Goal: Task Accomplishment & Management: Use online tool/utility

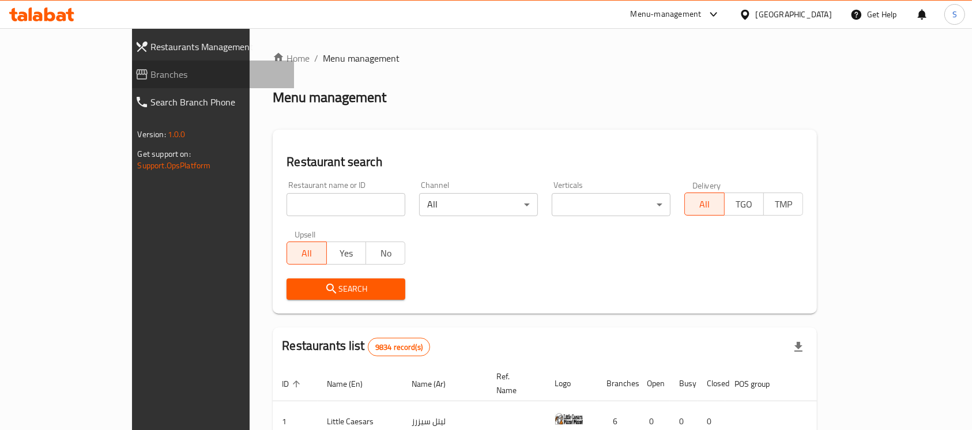
click at [151, 79] on span "Branches" at bounding box center [218, 74] width 134 height 14
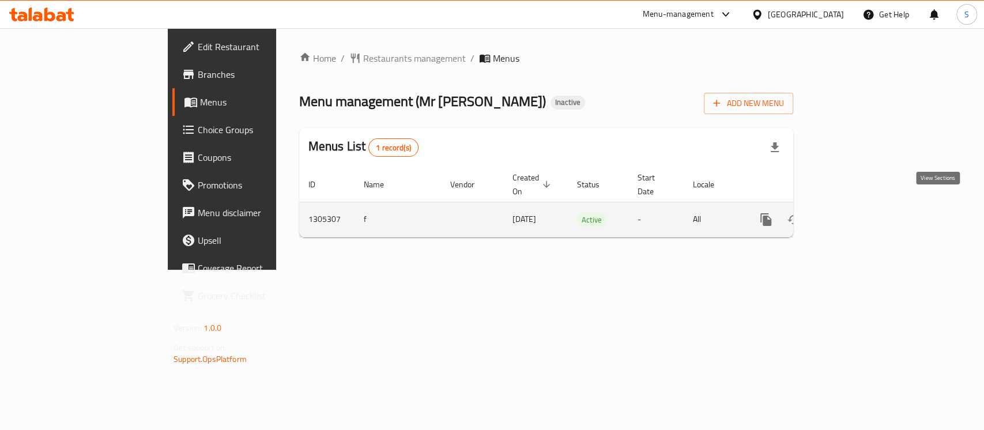
click at [856, 213] on icon "enhanced table" at bounding box center [849, 220] width 14 height 14
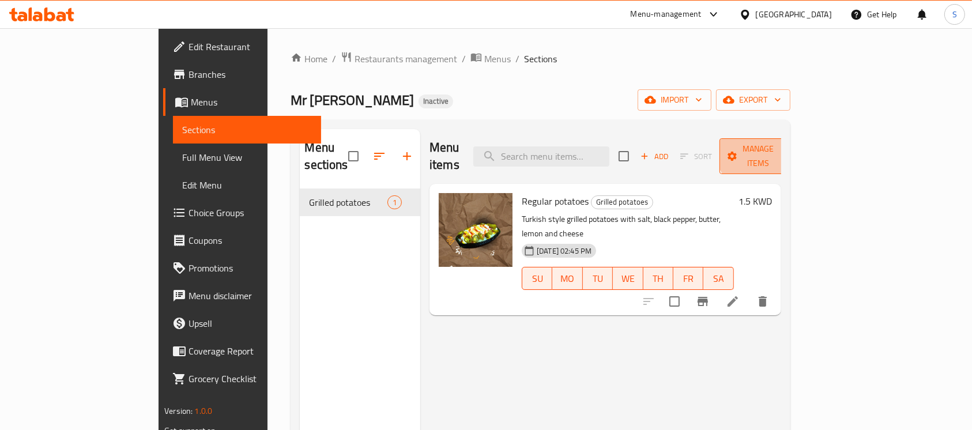
click at [787, 145] on span "Manage items" at bounding box center [757, 156] width 59 height 29
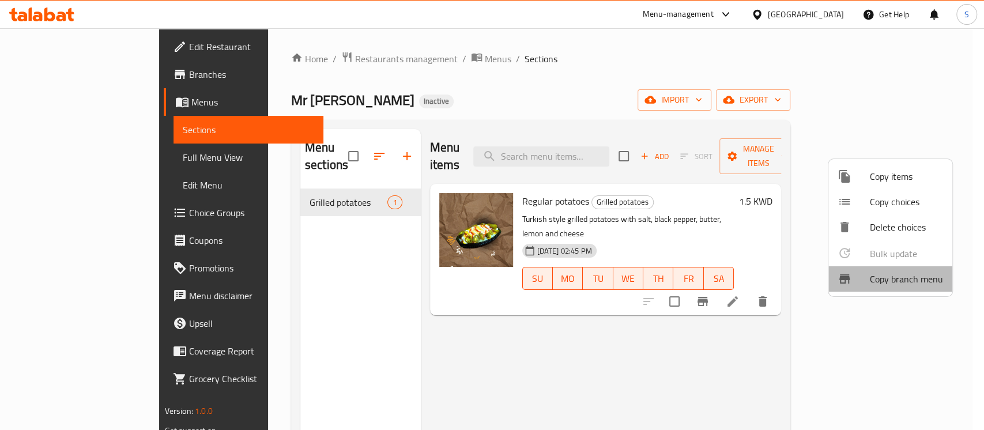
click at [911, 274] on span "Copy branch menu" at bounding box center [906, 279] width 73 height 14
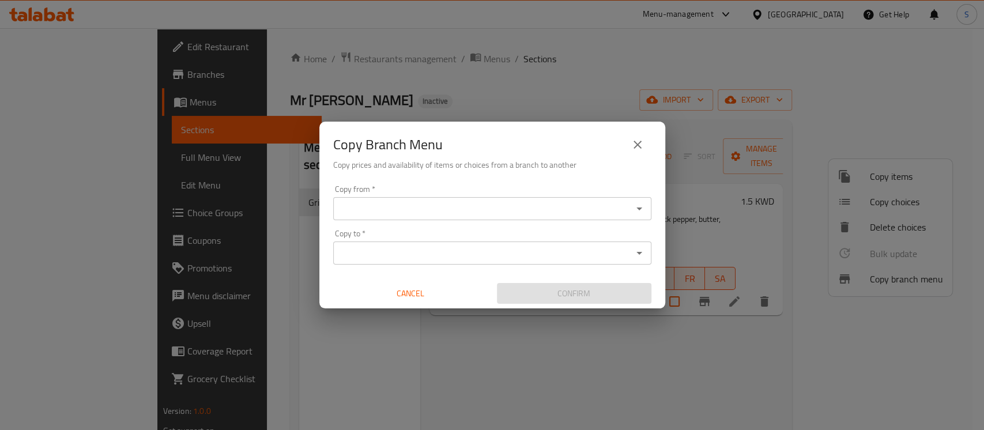
click at [498, 203] on input "Copy from   *" at bounding box center [483, 209] width 292 height 16
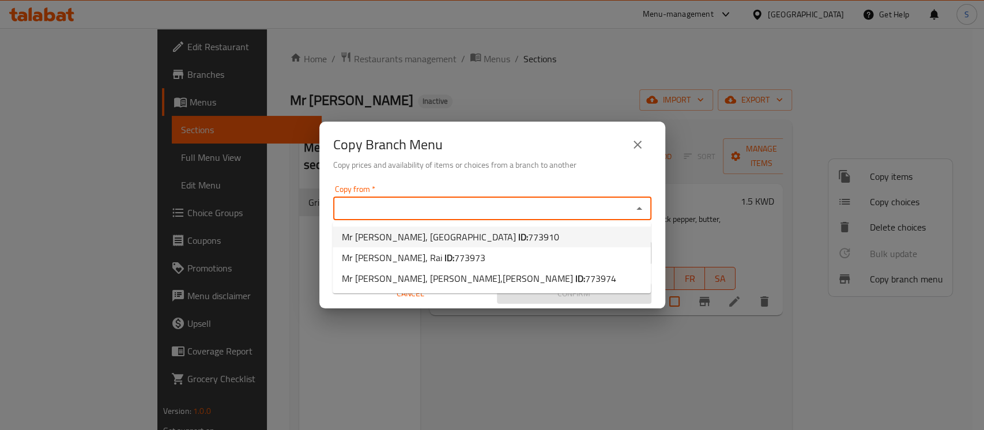
click at [528, 229] on span "773910" at bounding box center [543, 236] width 31 height 17
type input "Mr [PERSON_NAME], [GEOGRAPHIC_DATA]"
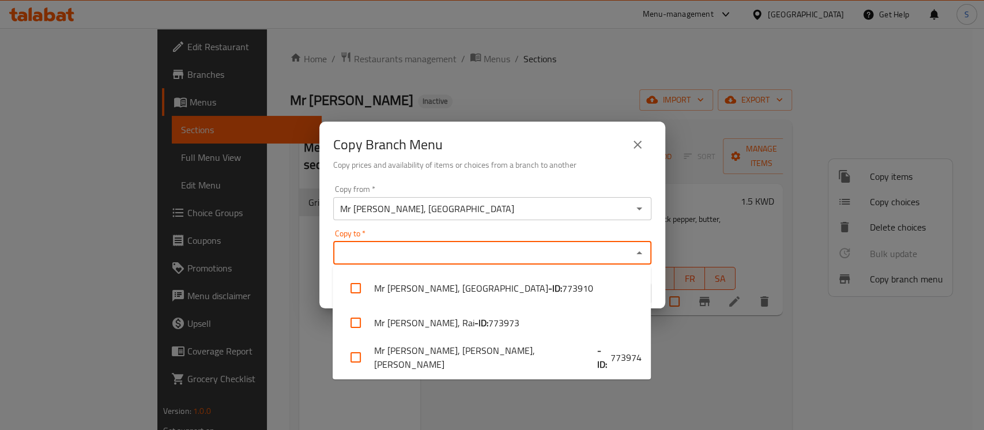
click at [409, 252] on input "Copy to   *" at bounding box center [483, 253] width 292 height 16
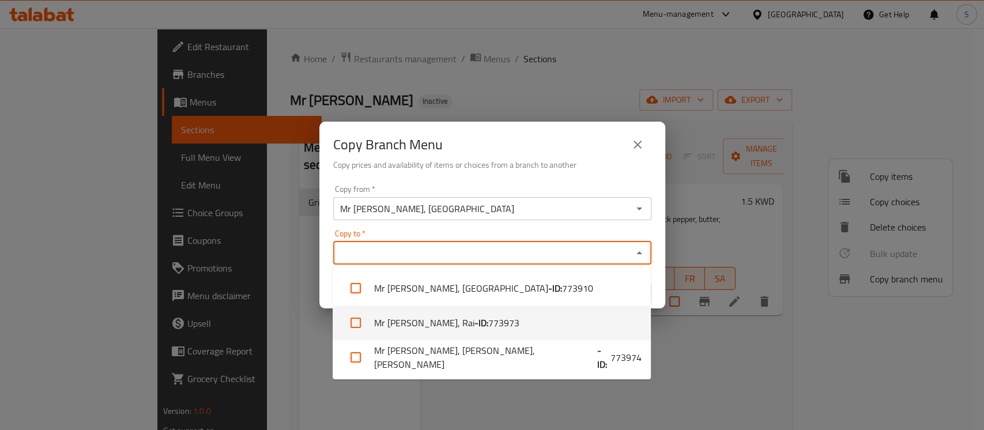
click at [488, 316] on span "773973" at bounding box center [503, 323] width 31 height 14
checkbox input "true"
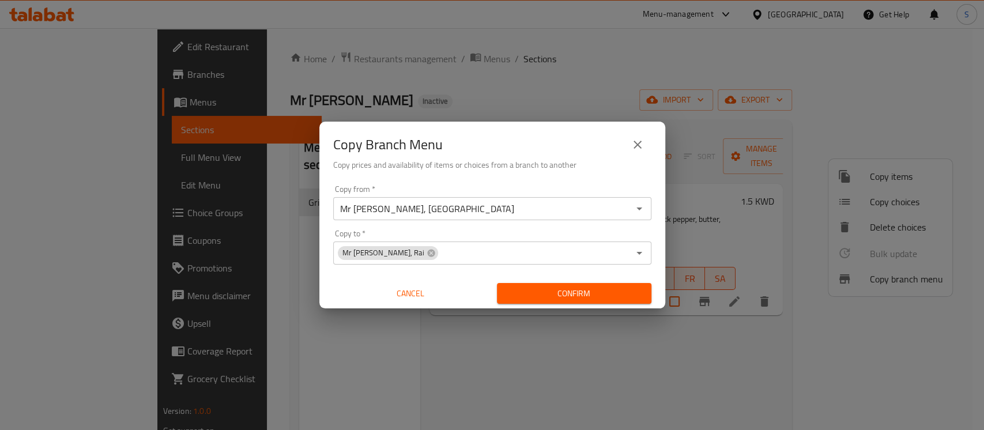
click at [652, 228] on div "Copy from   * Mr Potato, Salmiya Copy from * Copy to   * Mr Potato, Rai Copy to…" at bounding box center [492, 244] width 346 height 129
click at [622, 288] on span "Confirm" at bounding box center [574, 293] width 136 height 14
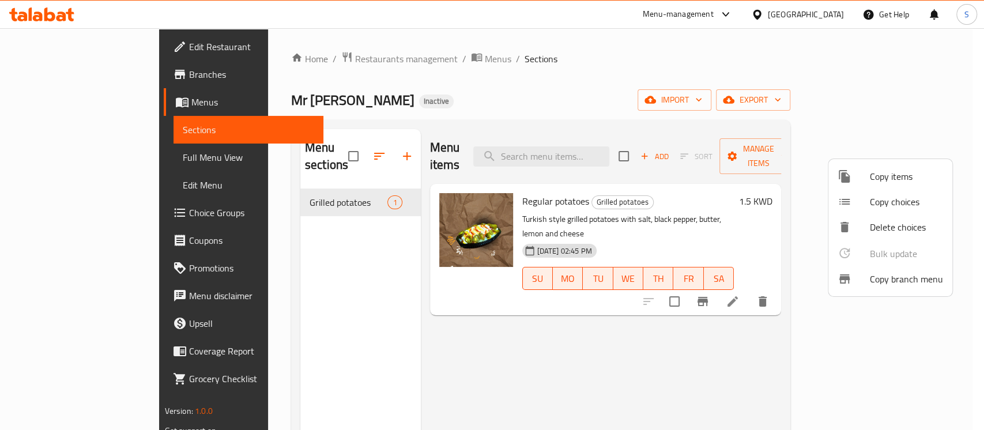
click at [61, 75] on div at bounding box center [492, 215] width 984 height 430
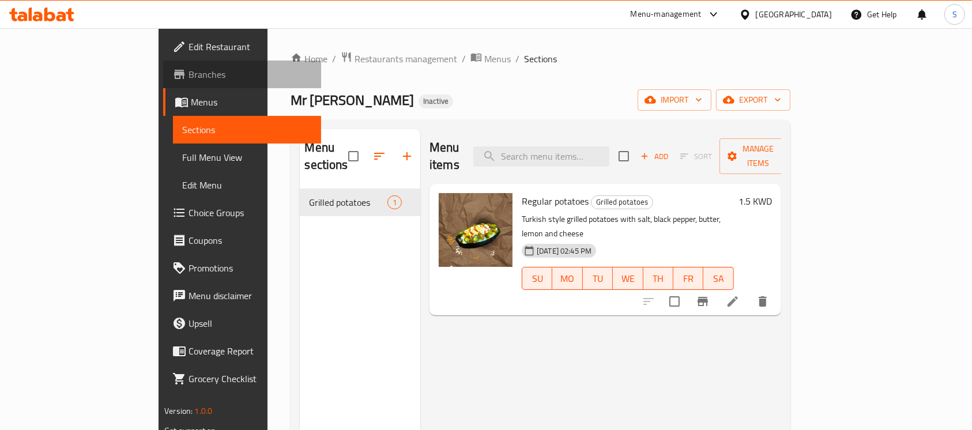
click at [188, 75] on span "Branches" at bounding box center [249, 74] width 123 height 14
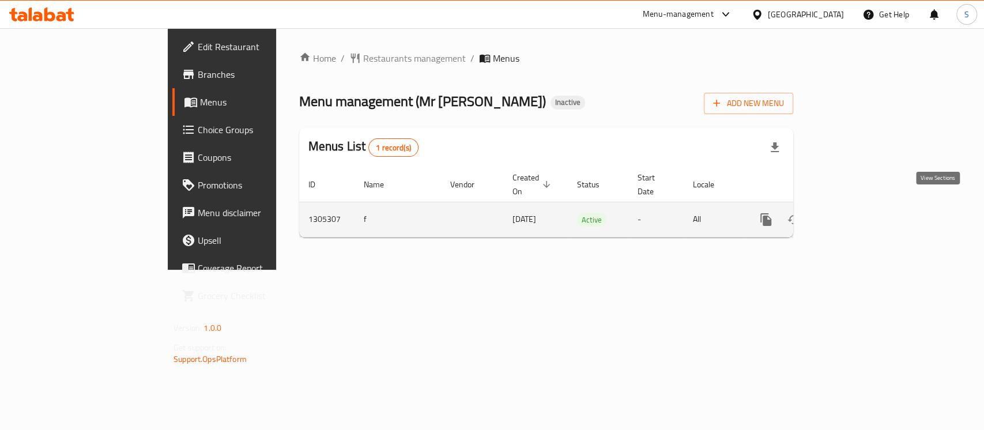
click at [863, 206] on link "enhanced table" at bounding box center [849, 220] width 28 height 28
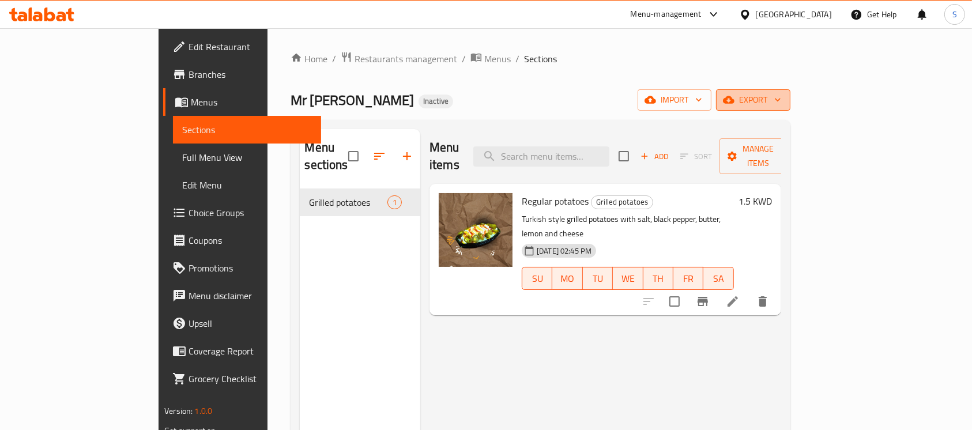
click at [781, 104] on span "export" at bounding box center [753, 100] width 56 height 14
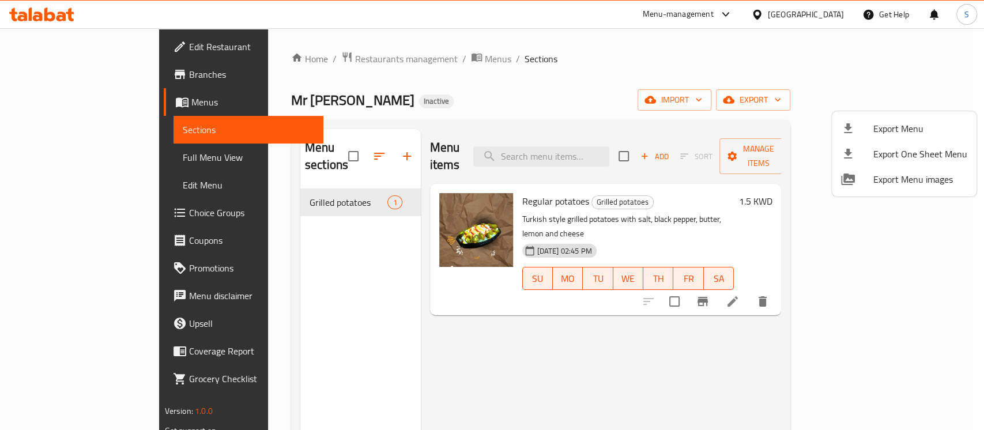
click at [772, 101] on div at bounding box center [492, 215] width 984 height 430
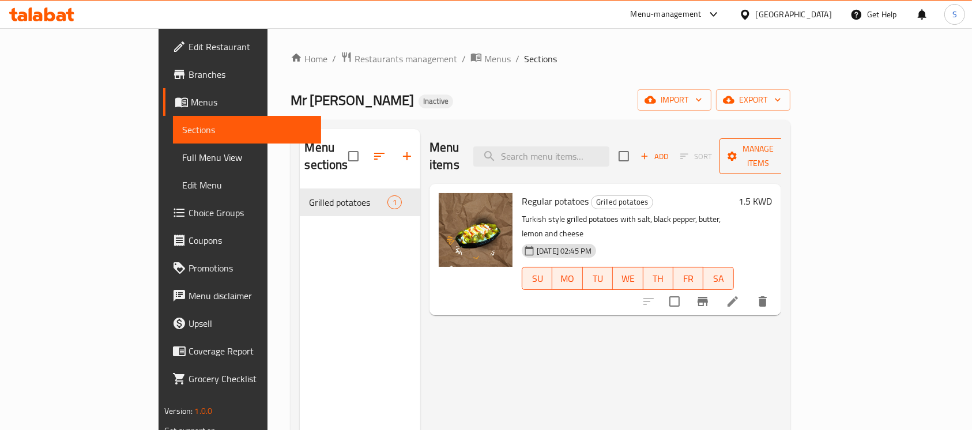
click at [787, 146] on span "Manage items" at bounding box center [757, 156] width 59 height 29
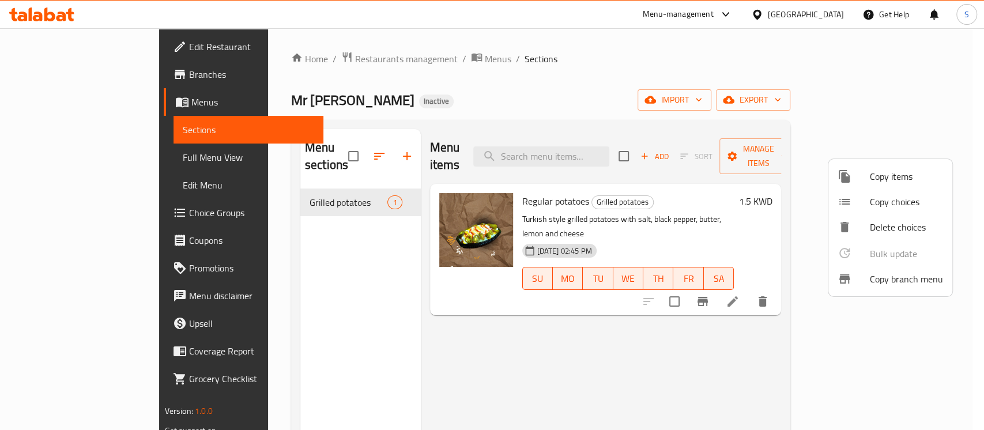
click at [891, 273] on span "Copy branch menu" at bounding box center [906, 279] width 73 height 14
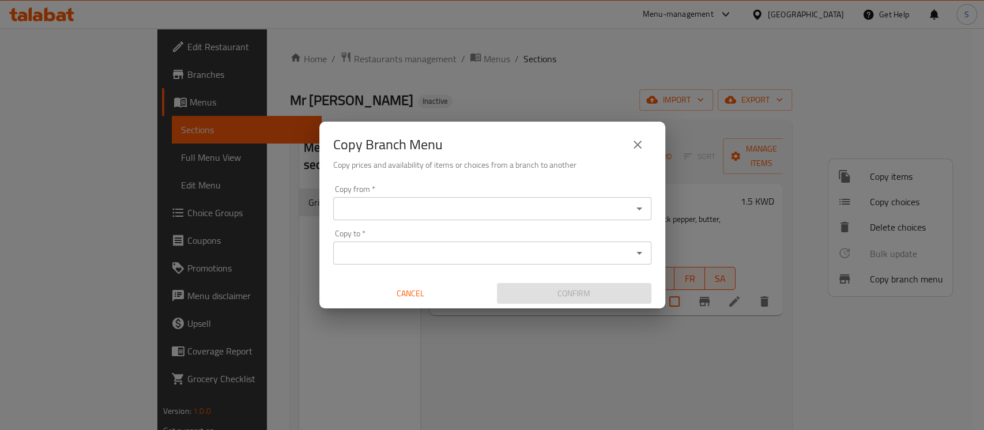
click at [572, 197] on div "Copy from *" at bounding box center [492, 208] width 318 height 23
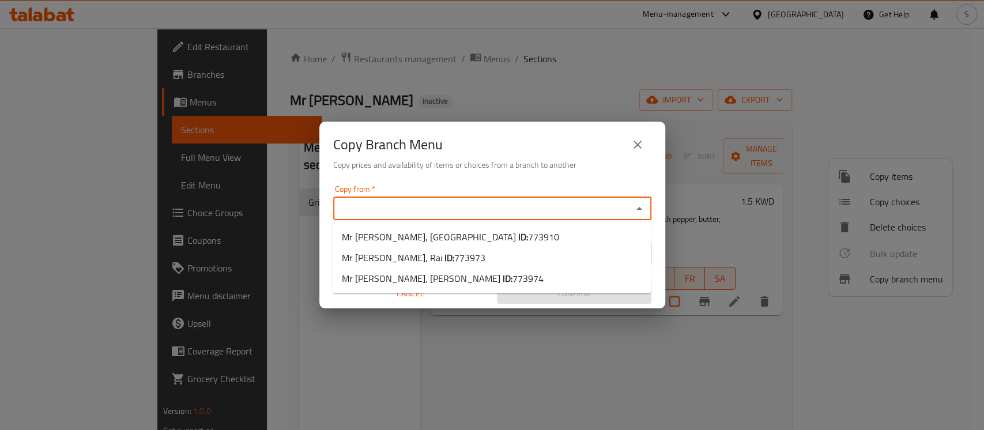
click at [532, 202] on input "Copy from   *" at bounding box center [483, 209] width 292 height 16
click at [528, 232] on span "773910" at bounding box center [543, 236] width 31 height 17
type input "Mr Potato, Salmiya"
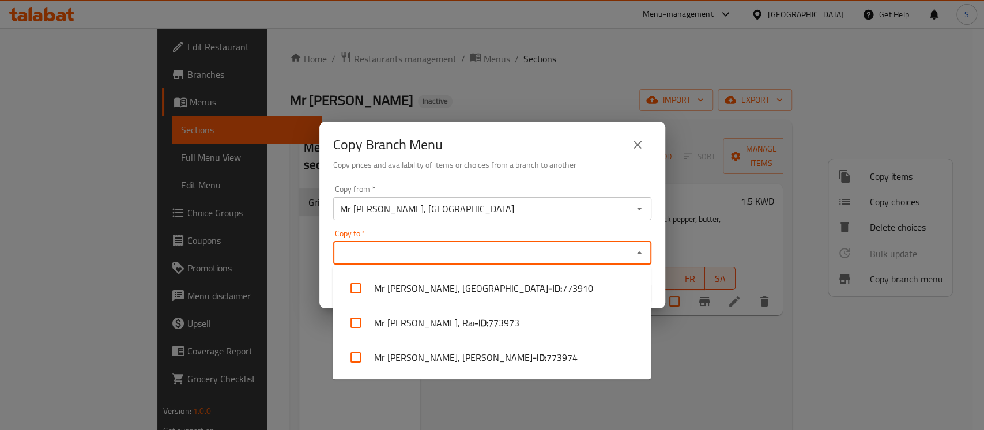
click at [587, 253] on input "Copy to   *" at bounding box center [483, 253] width 292 height 16
click at [507, 350] on li "Mr Potato, Mahboula - ID: 773974" at bounding box center [491, 357] width 318 height 35
checkbox input "true"
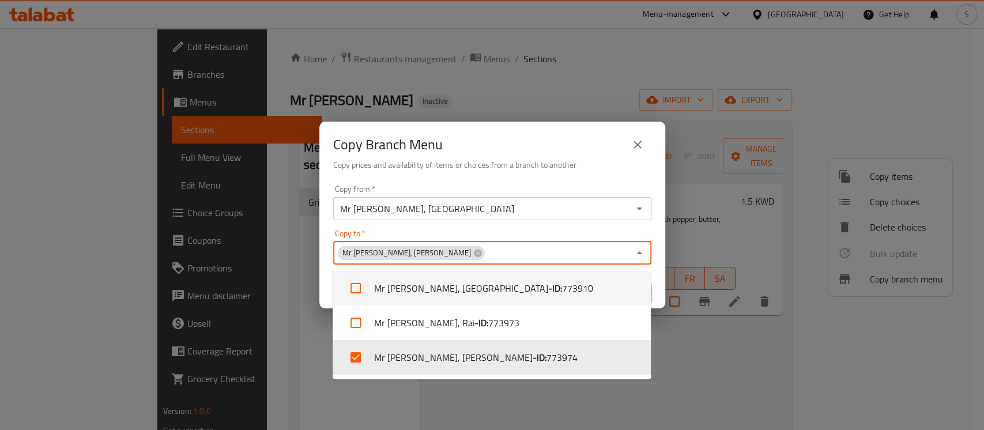
click at [645, 230] on div "Copy to   * Mr Potato, Mahboula Copy to *" at bounding box center [492, 246] width 318 height 35
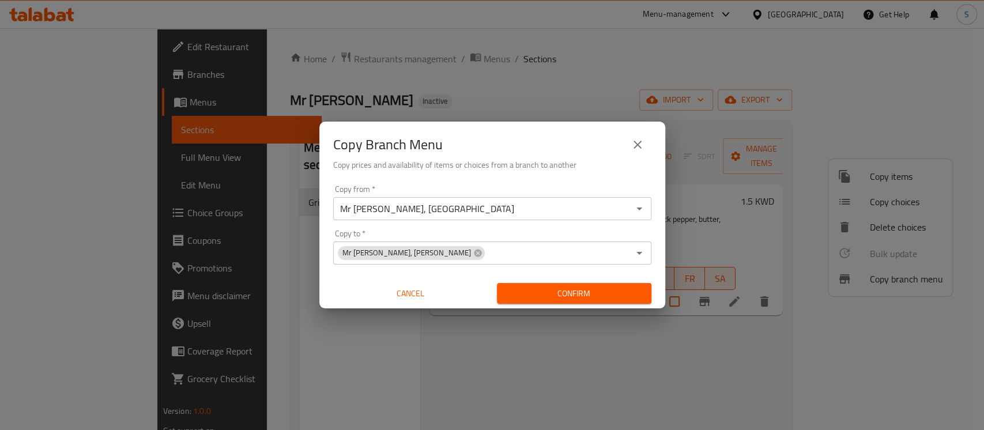
click at [659, 283] on div "Copy from   * Mr Potato, Salmiya Copy from * Copy to   * Mr Potato, Mahboula Co…" at bounding box center [492, 244] width 346 height 129
click at [632, 288] on span "Confirm" at bounding box center [574, 293] width 136 height 14
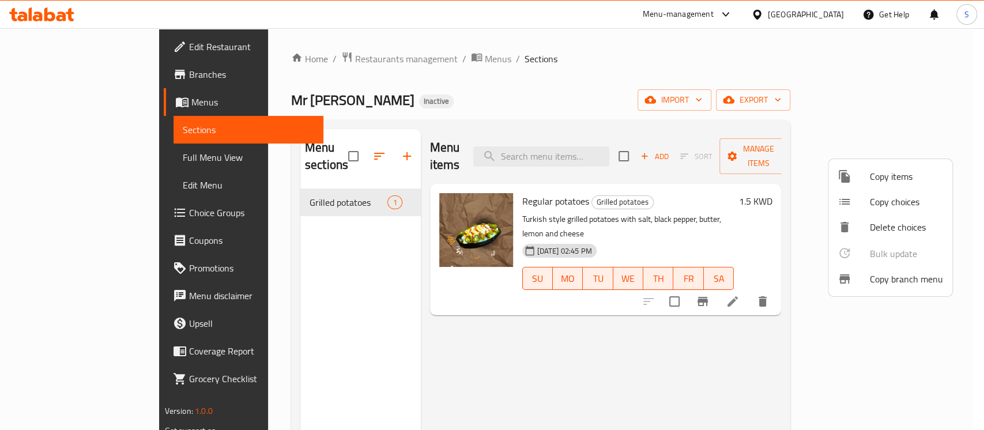
click at [75, 79] on div at bounding box center [492, 215] width 984 height 430
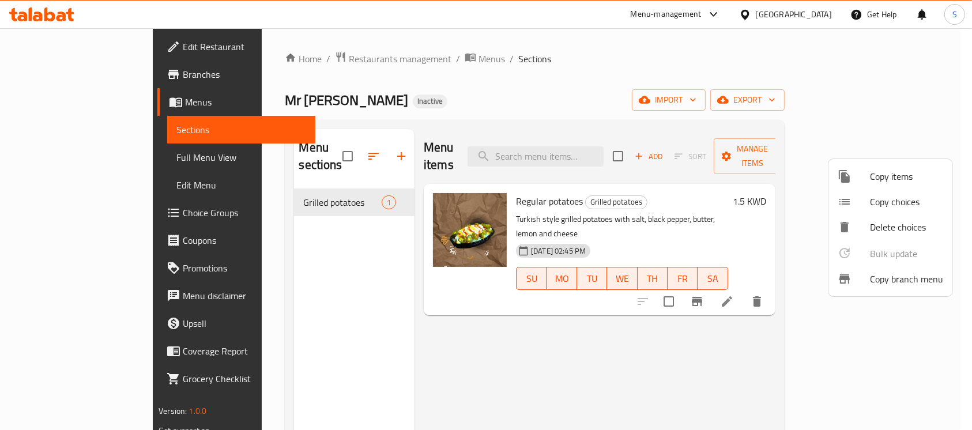
click at [183, 79] on span "Branches" at bounding box center [244, 74] width 123 height 14
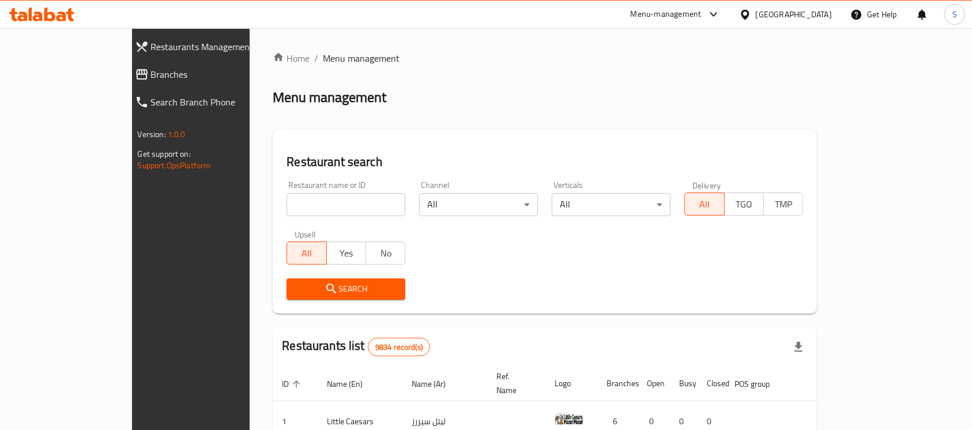
click at [818, 16] on div "[GEOGRAPHIC_DATA]" at bounding box center [793, 14] width 76 height 13
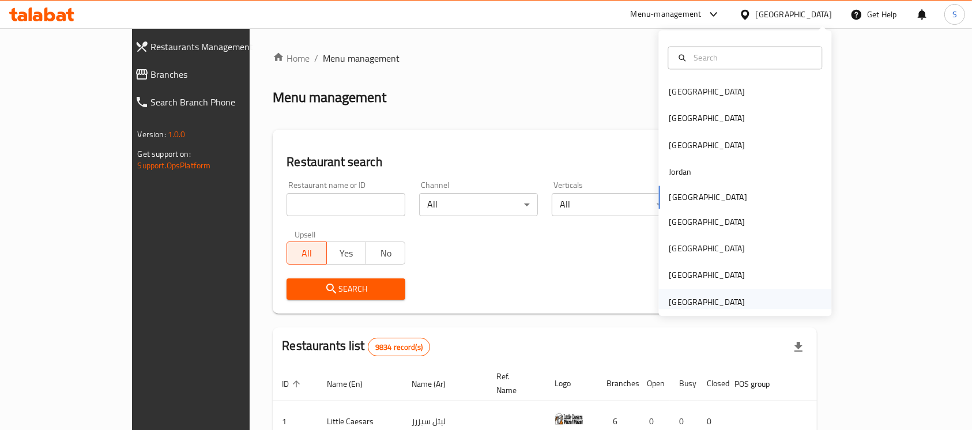
click at [719, 297] on div "[GEOGRAPHIC_DATA]" at bounding box center [706, 302] width 76 height 13
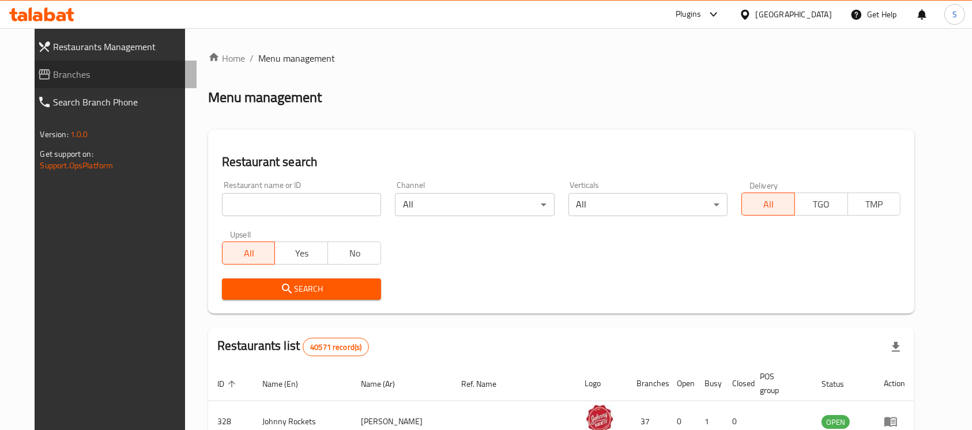
click at [64, 77] on span "Branches" at bounding box center [121, 74] width 134 height 14
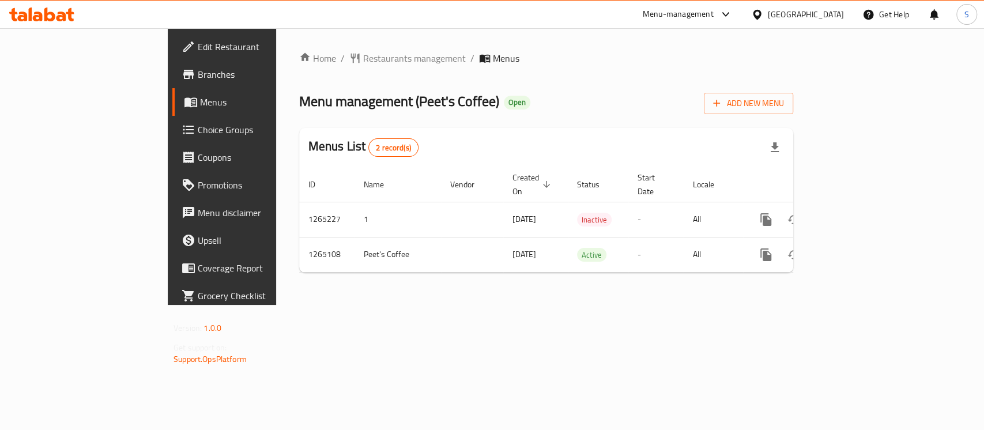
drag, startPoint x: 0, startPoint y: 0, endPoint x: 667, endPoint y: 285, distance: 725.5
click at [667, 285] on div "Home / Restaurants management / Menus Menu management ( Peet's Coffee ) Open Ad…" at bounding box center [546, 166] width 540 height 277
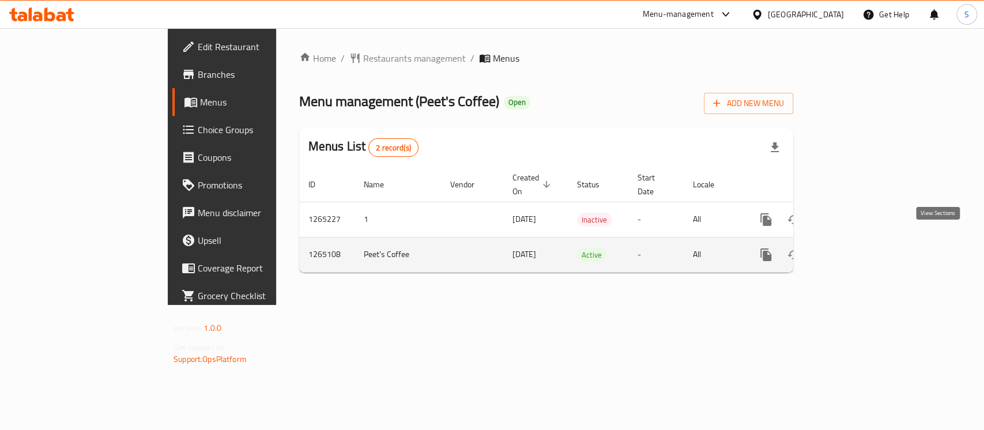
click at [856, 248] on icon "enhanced table" at bounding box center [849, 255] width 14 height 14
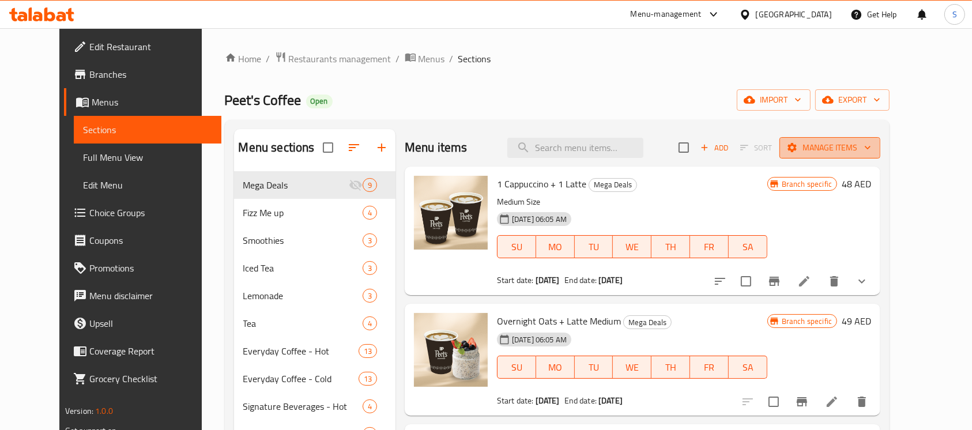
click at [870, 147] on span "Manage items" at bounding box center [829, 148] width 82 height 14
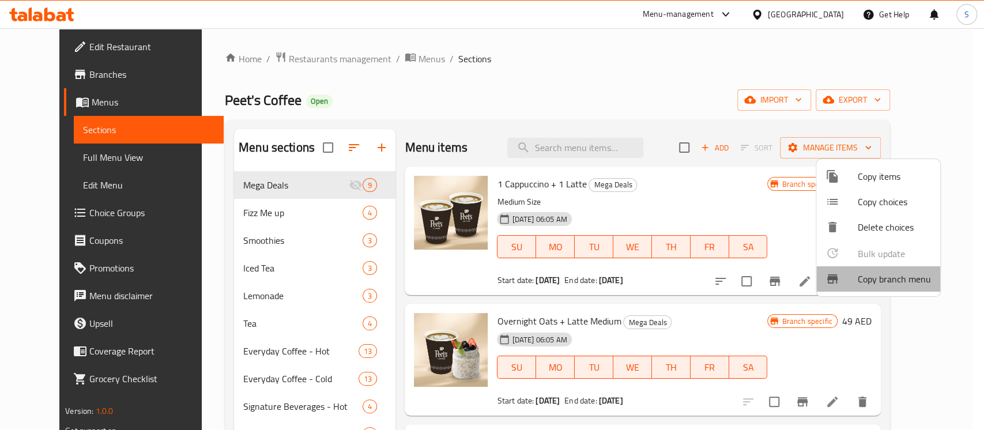
click at [894, 272] on span "Copy branch menu" at bounding box center [893, 279] width 73 height 14
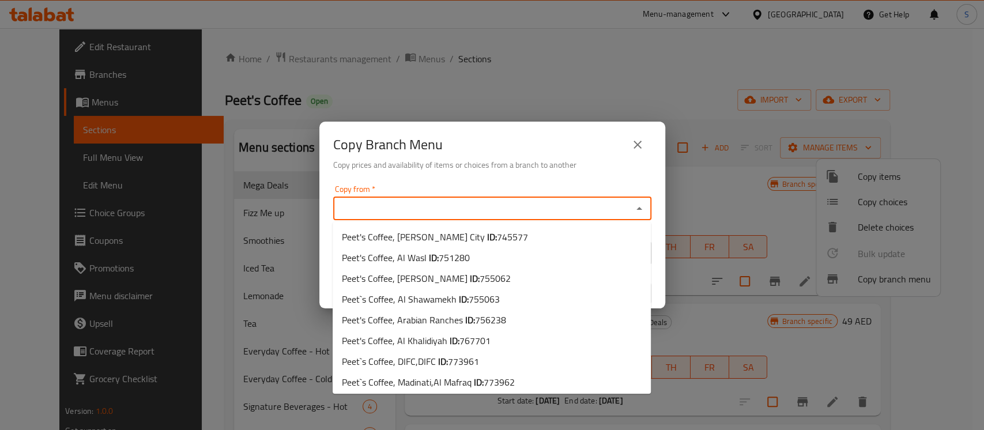
click at [513, 210] on input "Copy from   *" at bounding box center [483, 209] width 292 height 16
click at [528, 235] on span "745577" at bounding box center [512, 236] width 31 height 17
type input "Peet's Coffee, Mohammed Bin Zayed City"
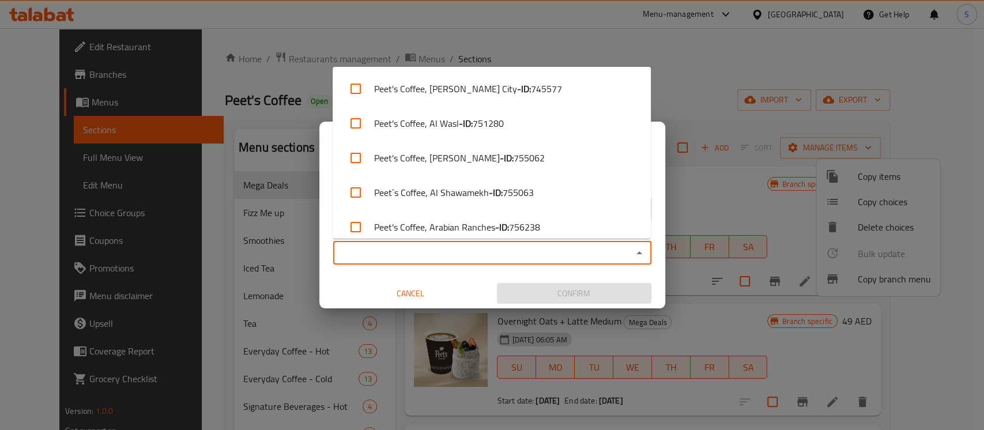
click at [531, 254] on input "Copy to   *" at bounding box center [483, 253] width 292 height 16
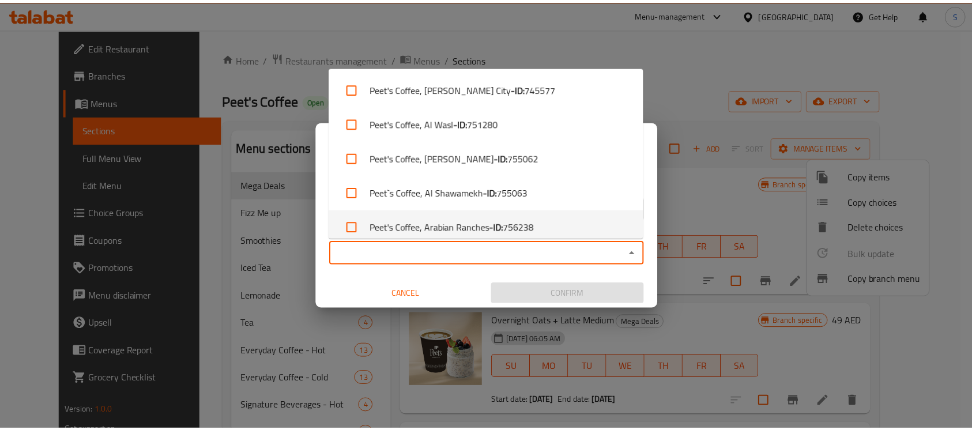
scroll to position [217, 0]
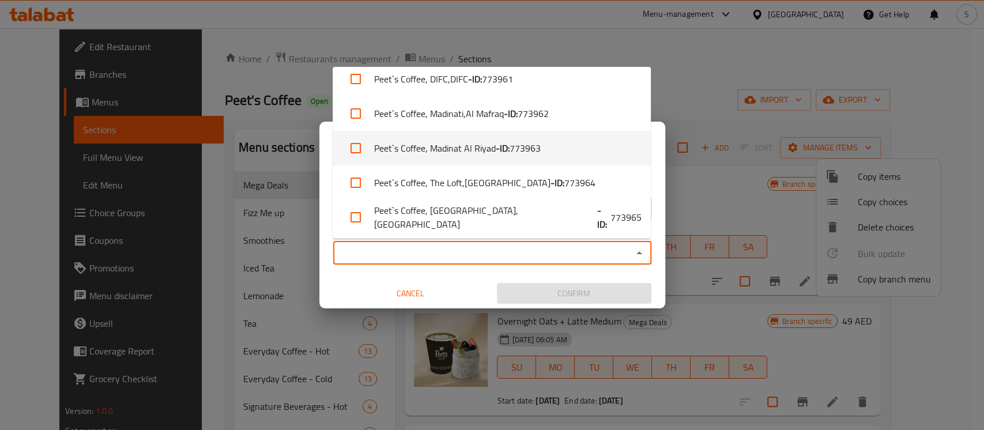
click at [535, 146] on span "773963" at bounding box center [524, 148] width 31 height 14
checkbox input "true"
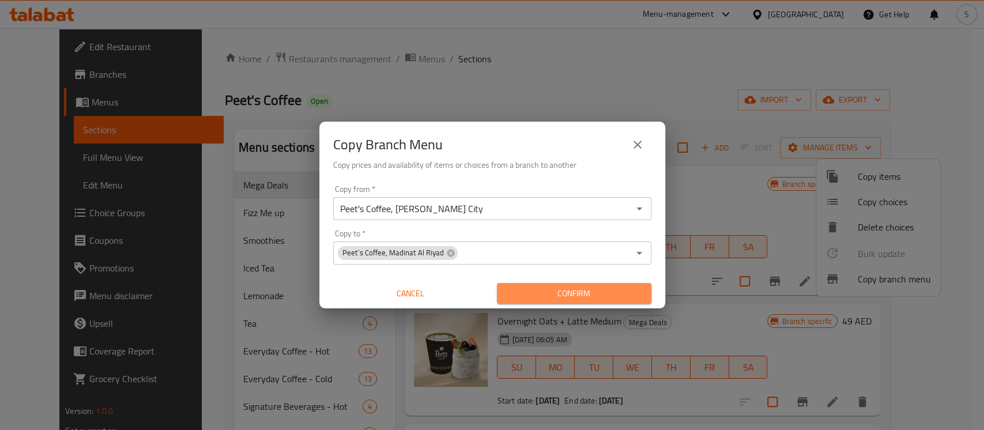
click at [573, 296] on span "Confirm" at bounding box center [574, 293] width 136 height 14
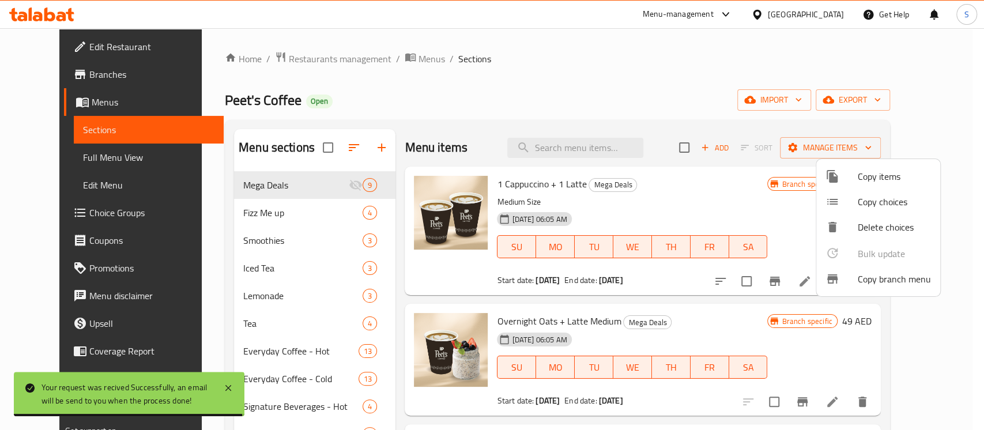
click at [498, 49] on div at bounding box center [492, 215] width 984 height 430
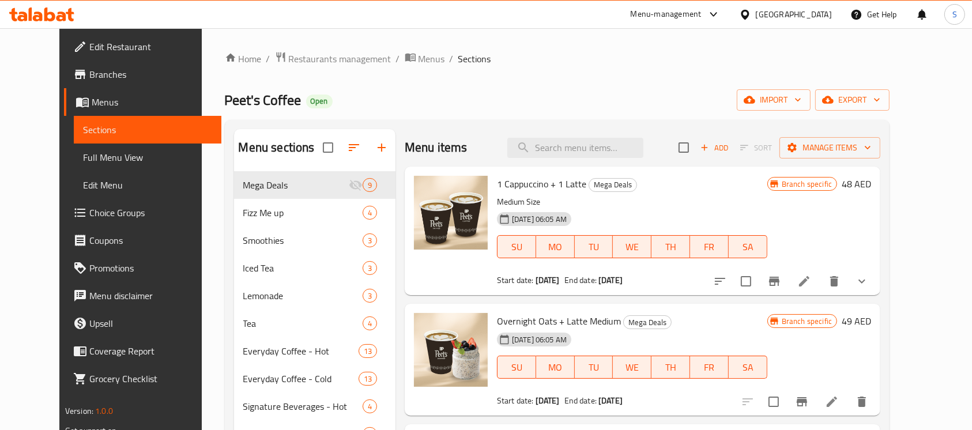
click at [48, 16] on icon at bounding box center [41, 14] width 65 height 14
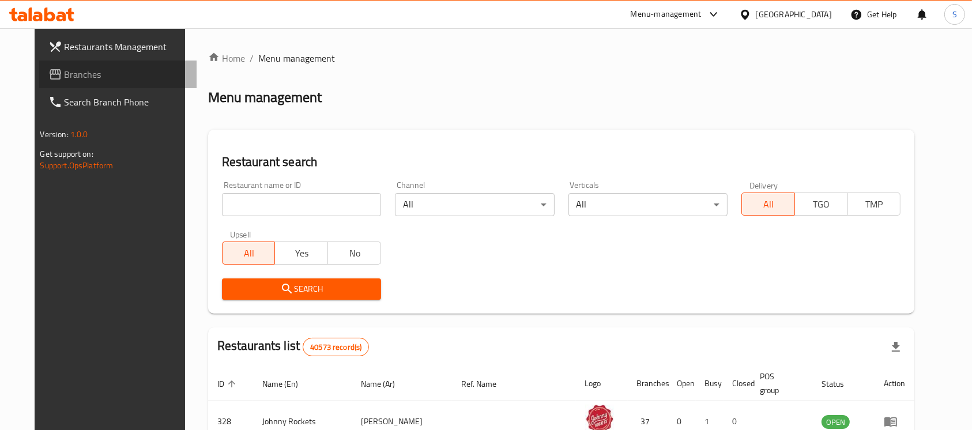
click at [92, 69] on span "Branches" at bounding box center [126, 74] width 123 height 14
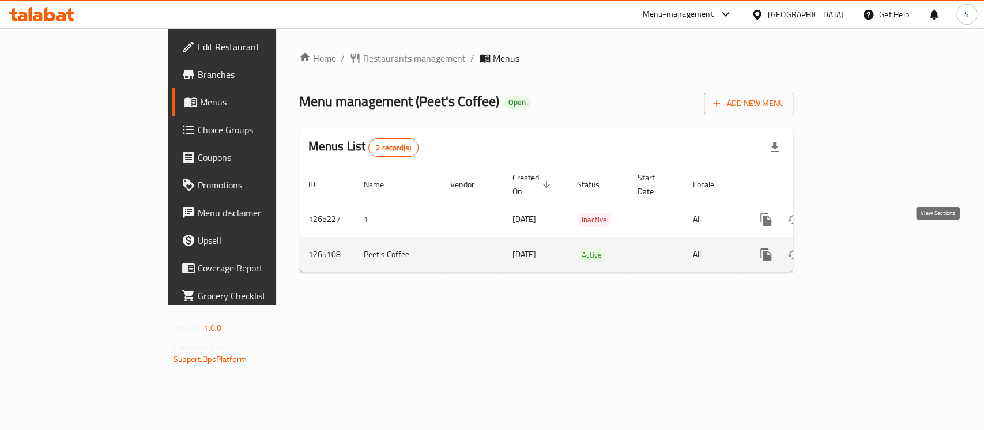
click at [856, 248] on icon "enhanced table" at bounding box center [849, 255] width 14 height 14
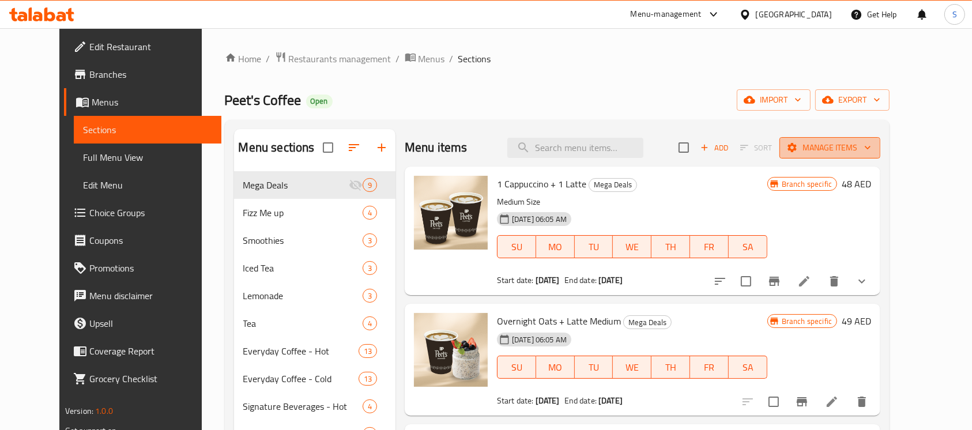
click at [871, 153] on span "Manage items" at bounding box center [829, 148] width 82 height 14
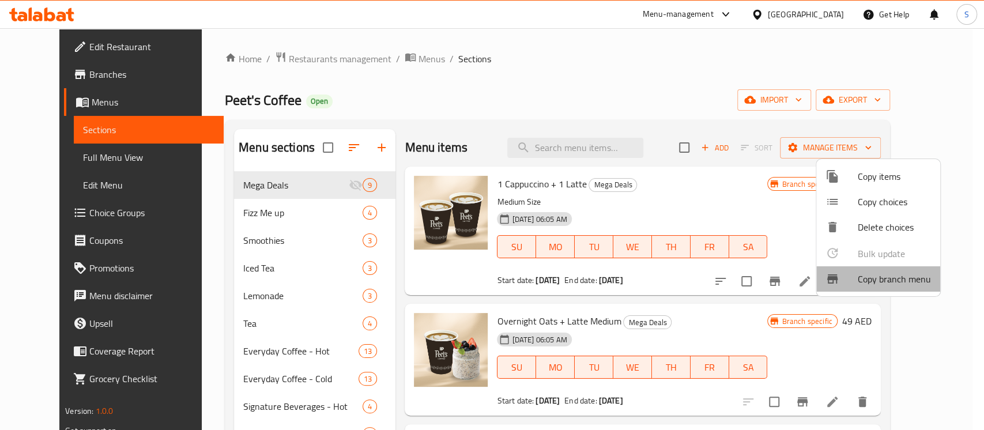
click at [895, 278] on span "Copy branch menu" at bounding box center [893, 279] width 73 height 14
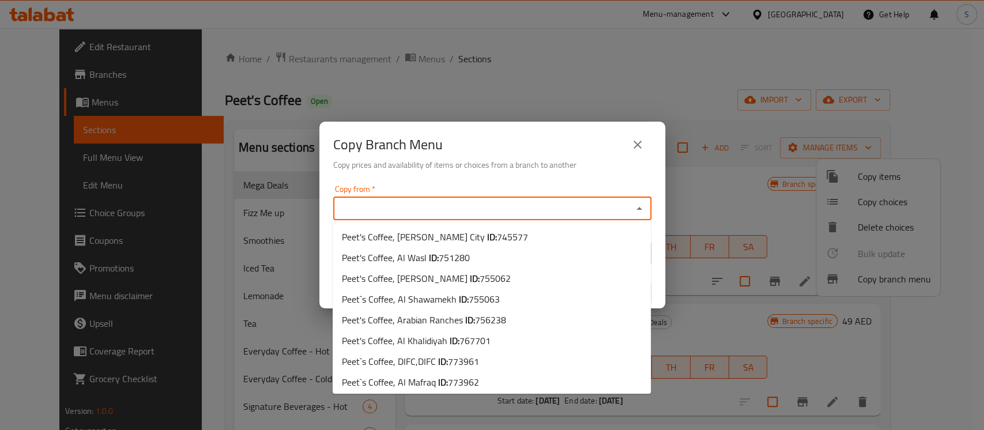
click at [567, 207] on input "Copy from   *" at bounding box center [483, 209] width 292 height 16
click at [497, 233] on b "ID:" at bounding box center [492, 236] width 10 height 17
type input "Peet's Coffee, [PERSON_NAME] City"
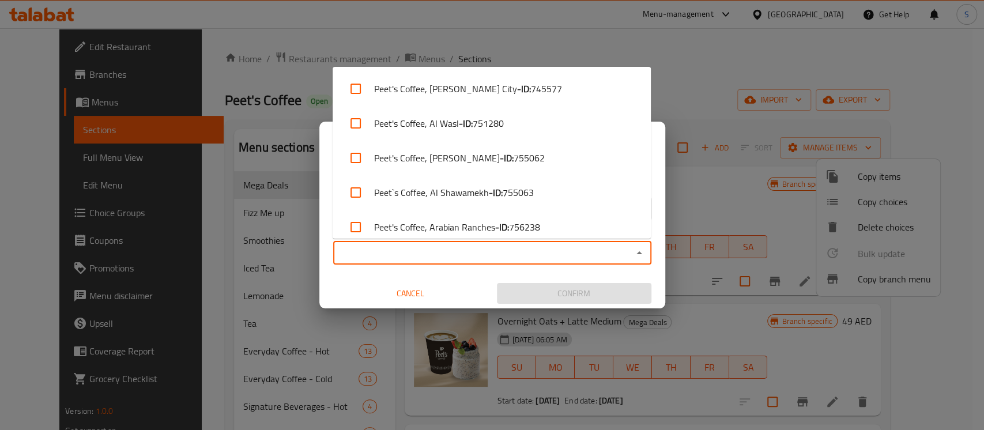
click at [566, 252] on input "Copy to   *" at bounding box center [483, 253] width 292 height 16
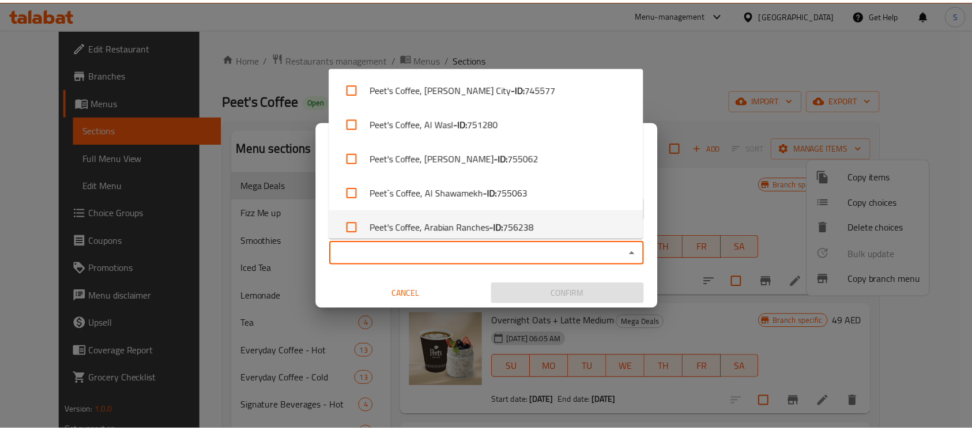
scroll to position [217, 0]
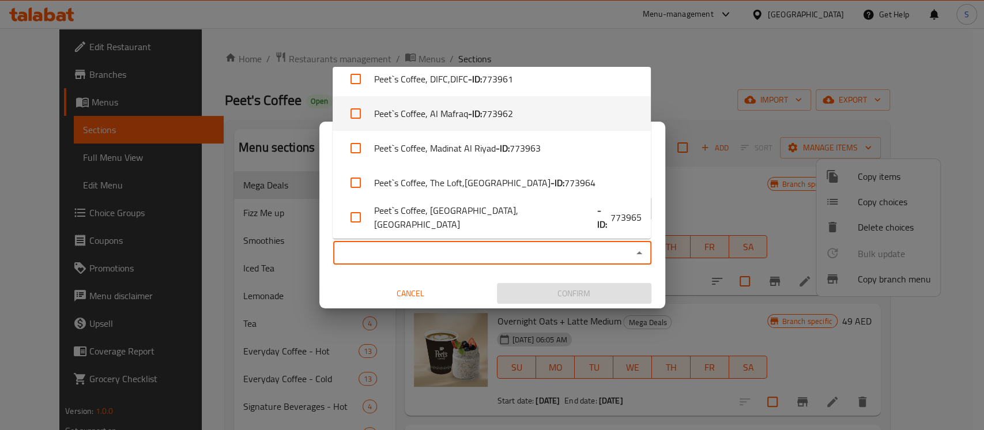
click at [493, 116] on span "773962" at bounding box center [497, 114] width 31 height 14
checkbox input "true"
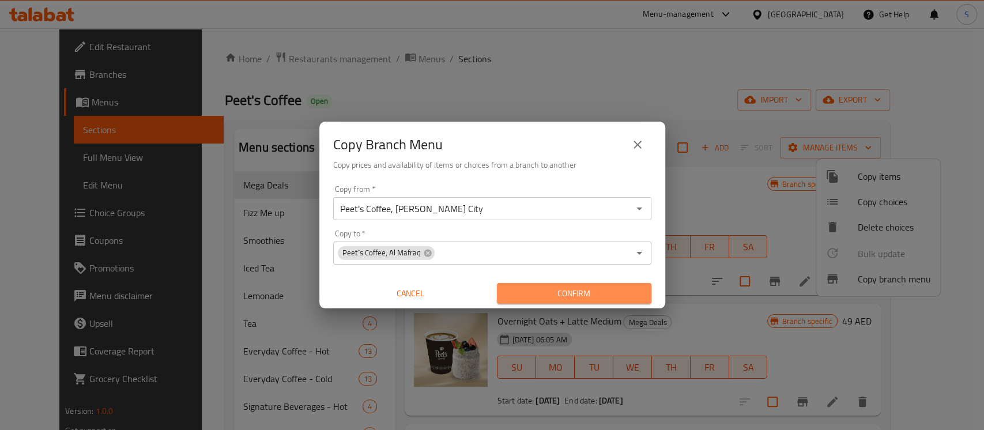
click at [596, 289] on span "Confirm" at bounding box center [574, 293] width 136 height 14
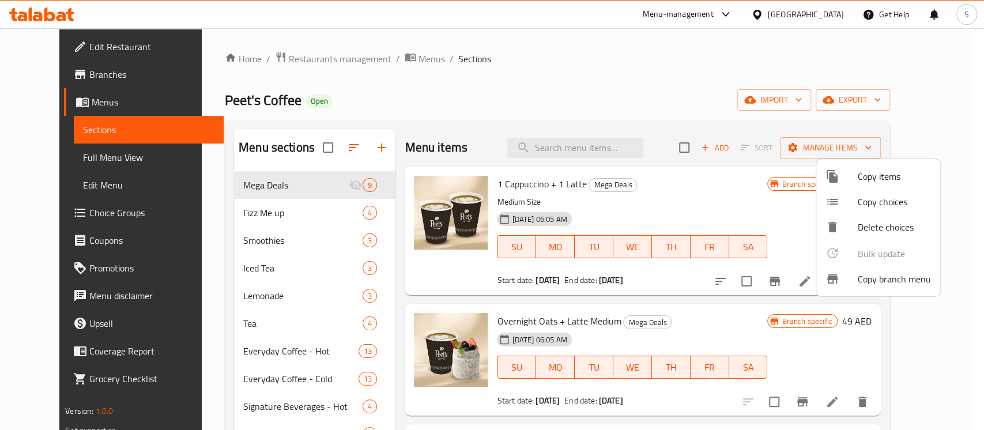
click at [66, 75] on div at bounding box center [492, 215] width 984 height 430
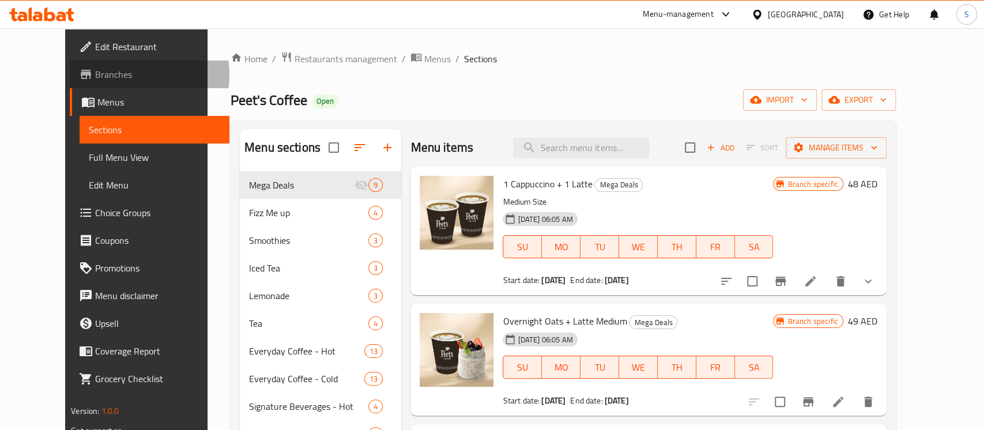
click at [95, 75] on span "Branches" at bounding box center [157, 74] width 125 height 14
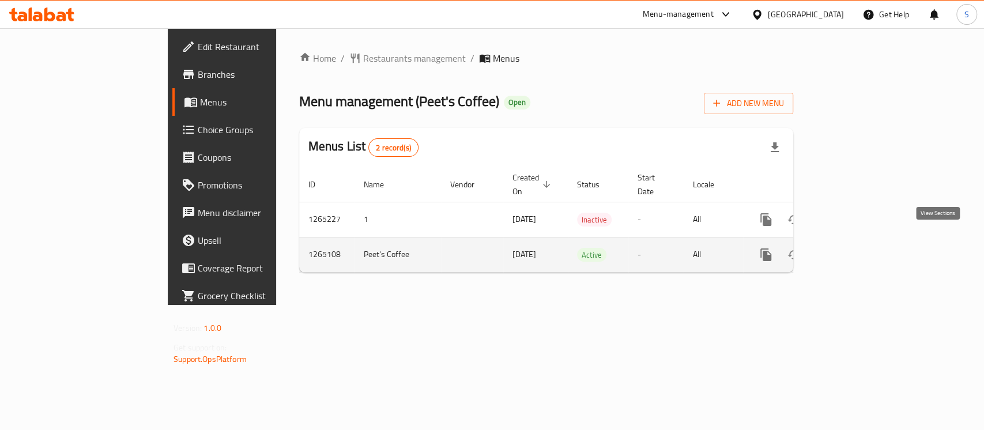
click at [856, 248] on icon "enhanced table" at bounding box center [849, 255] width 14 height 14
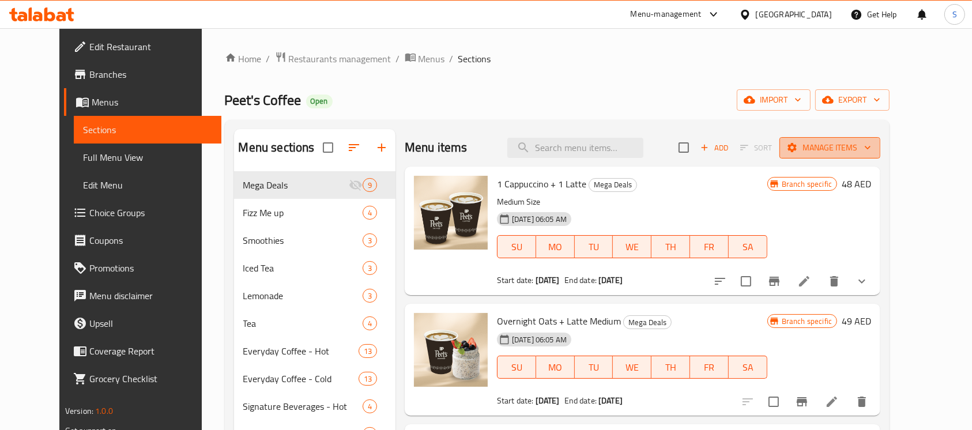
click at [871, 148] on span "Manage items" at bounding box center [829, 148] width 82 height 14
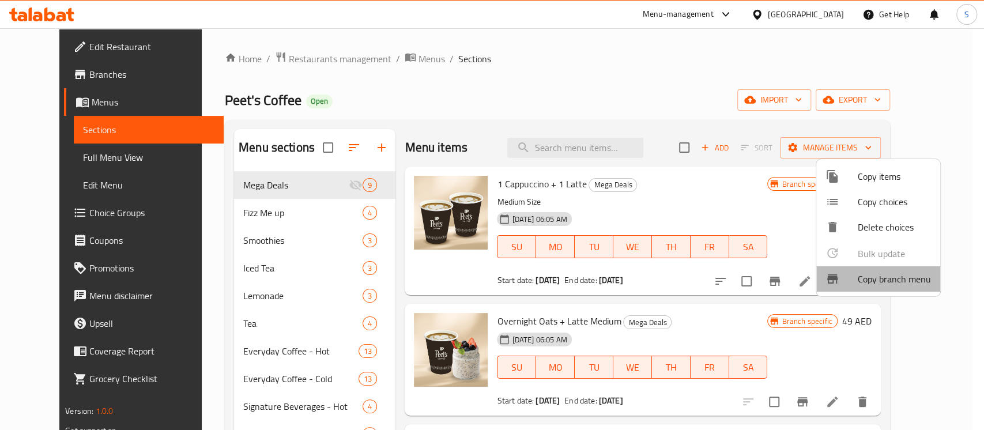
click at [890, 280] on span "Copy branch menu" at bounding box center [893, 279] width 73 height 14
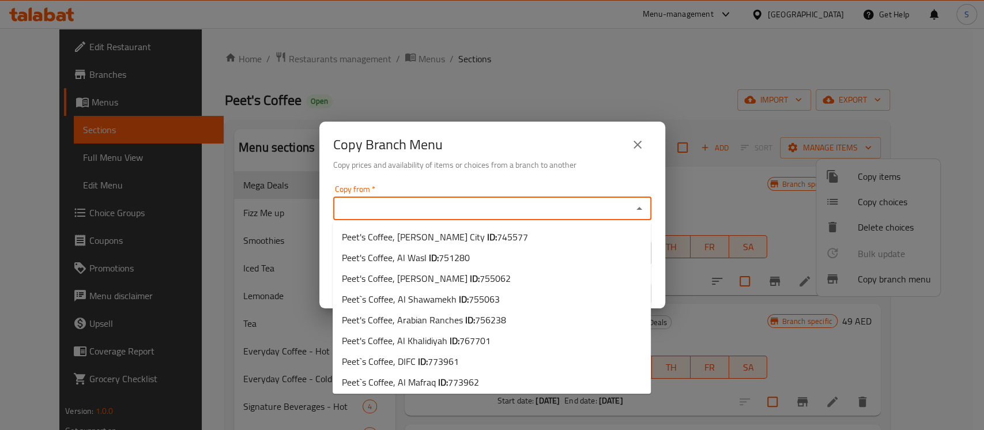
click at [582, 211] on input "Copy from   *" at bounding box center [483, 209] width 292 height 16
click at [528, 230] on span "745577" at bounding box center [512, 236] width 31 height 17
type input "Peet's Coffee, [PERSON_NAME] City"
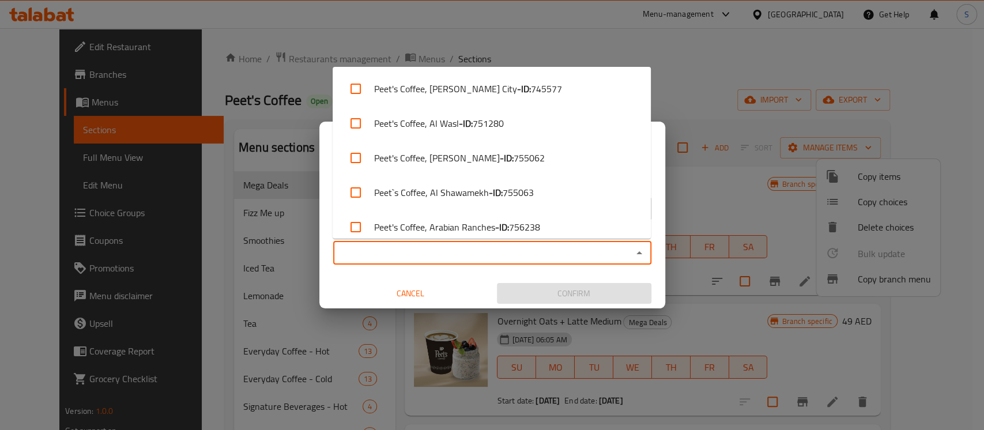
click at [492, 251] on input "Copy to   *" at bounding box center [483, 253] width 292 height 16
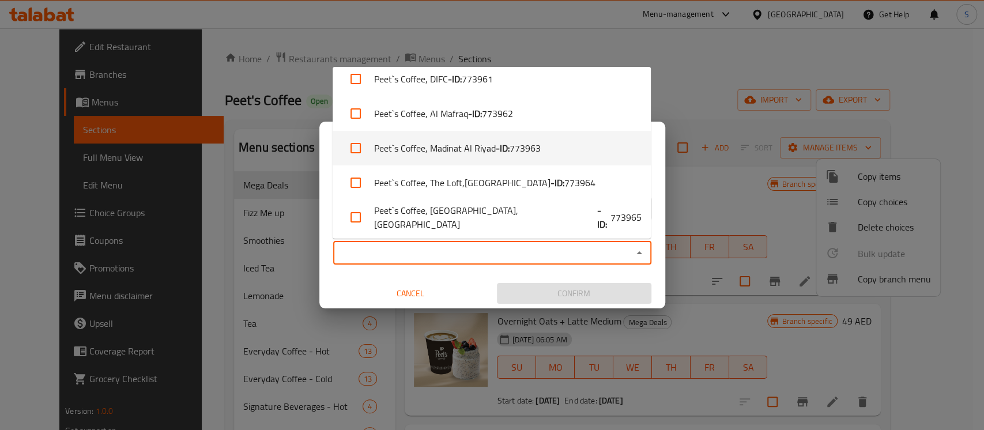
scroll to position [184, 0]
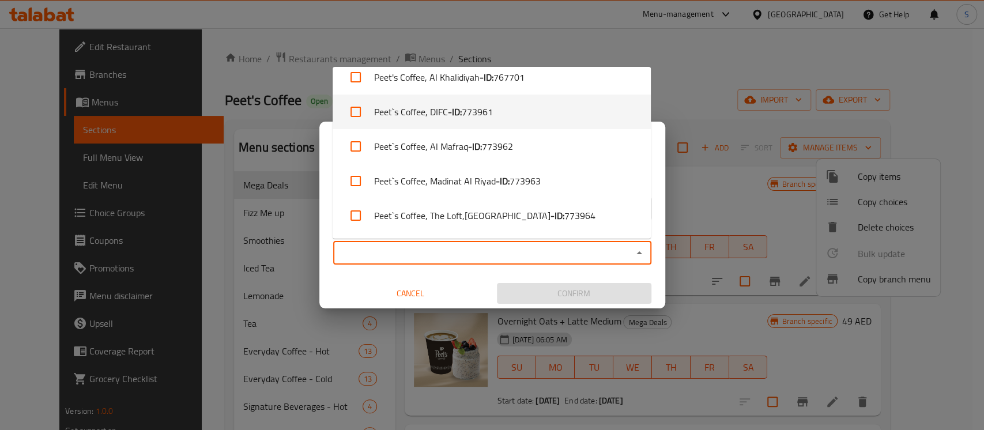
click at [507, 104] on li "Peet`s Coffee, DIFC - ID: 773961" at bounding box center [491, 112] width 318 height 35
checkbox input "true"
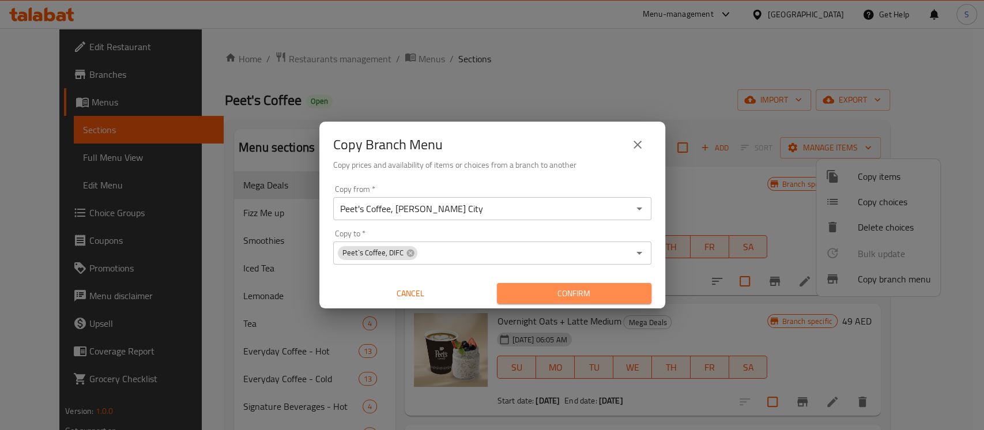
click at [598, 298] on span "Confirm" at bounding box center [574, 293] width 136 height 14
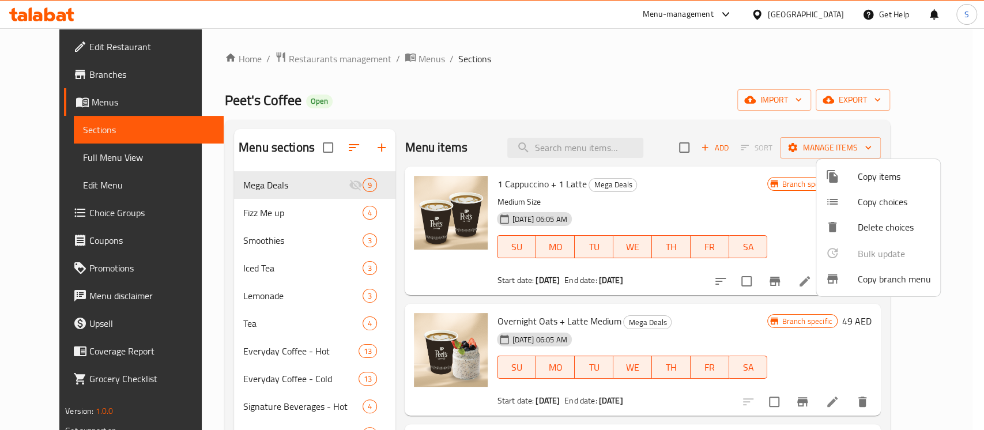
click at [388, 54] on div at bounding box center [492, 215] width 984 height 430
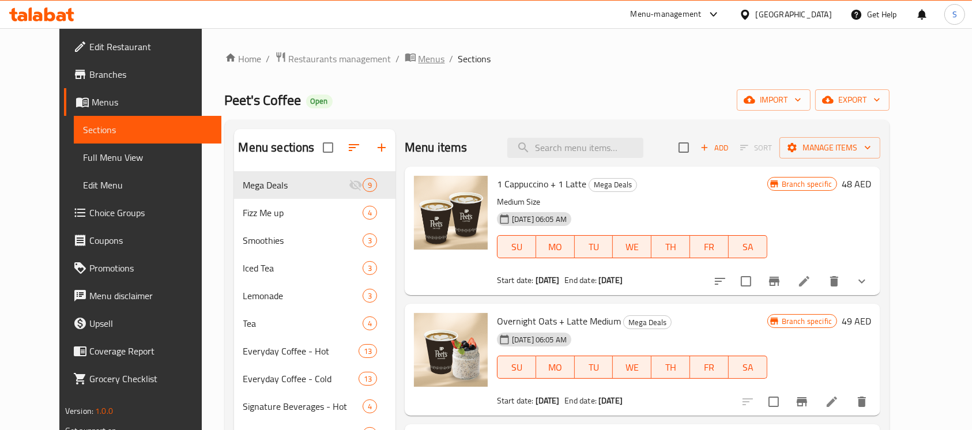
click at [418, 54] on span "Menus" at bounding box center [431, 59] width 27 height 14
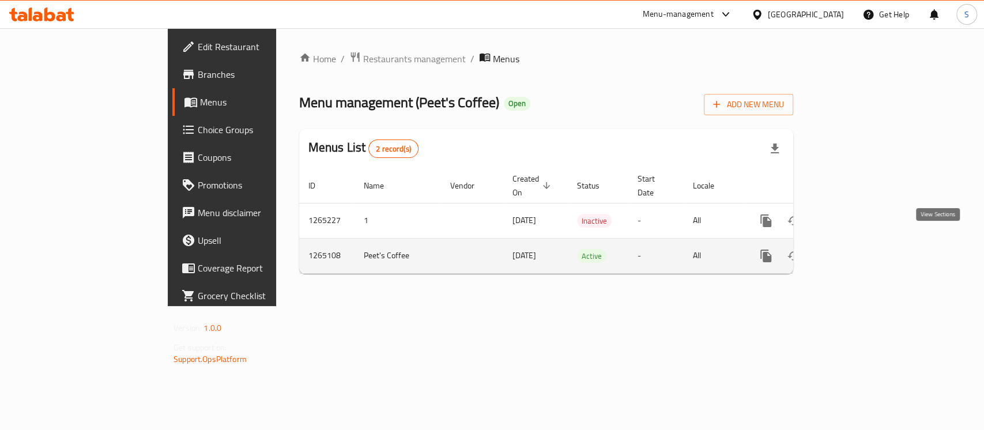
click at [856, 249] on icon "enhanced table" at bounding box center [849, 256] width 14 height 14
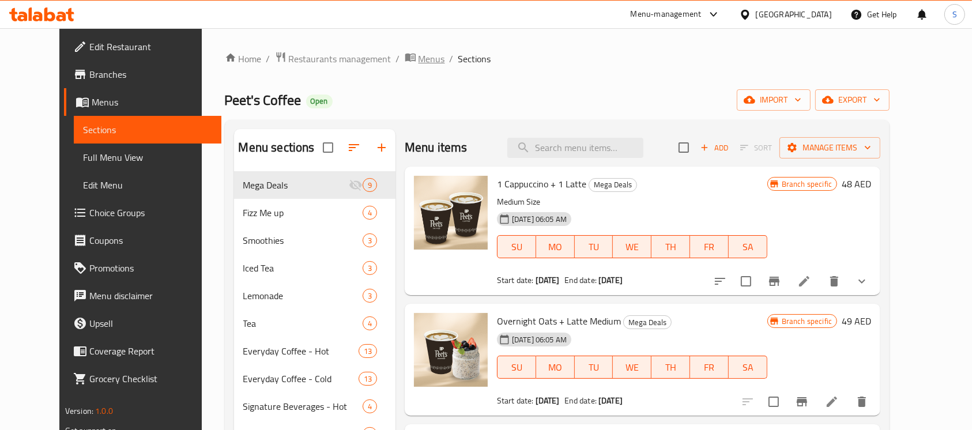
click at [418, 52] on span "Menus" at bounding box center [431, 59] width 27 height 14
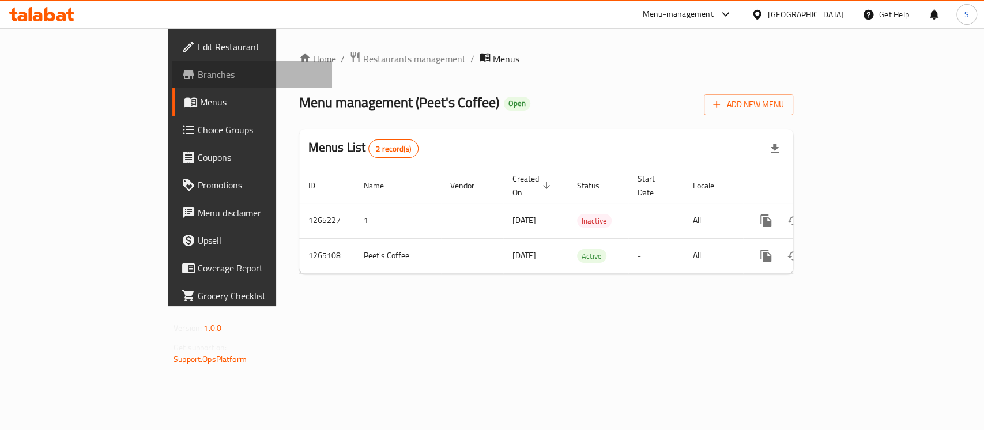
click at [198, 74] on span "Branches" at bounding box center [260, 74] width 125 height 14
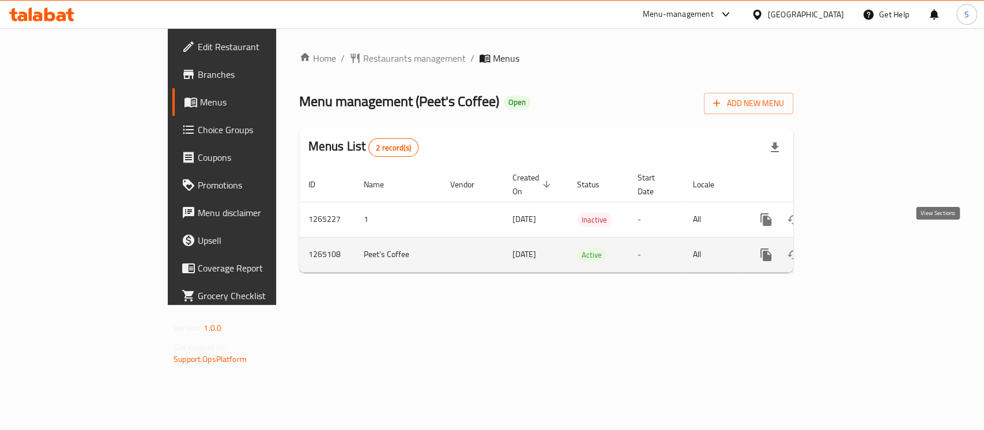
click at [856, 248] on icon "enhanced table" at bounding box center [849, 255] width 14 height 14
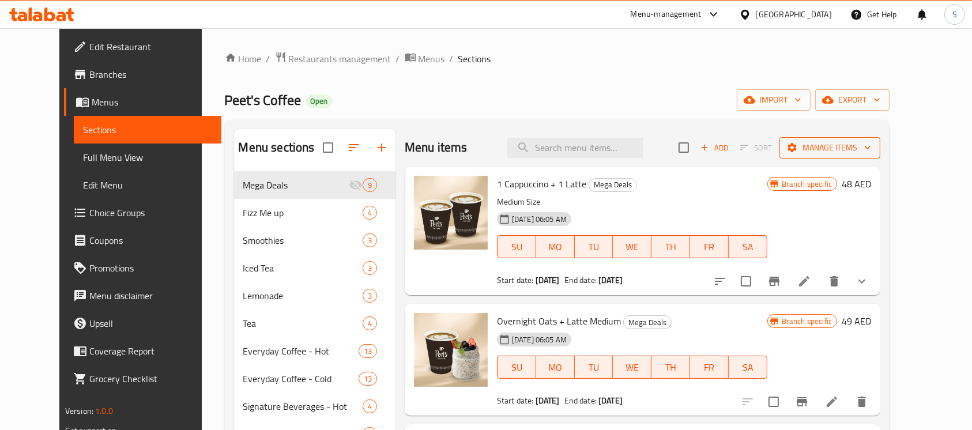
click at [871, 149] on span "Manage items" at bounding box center [829, 148] width 82 height 14
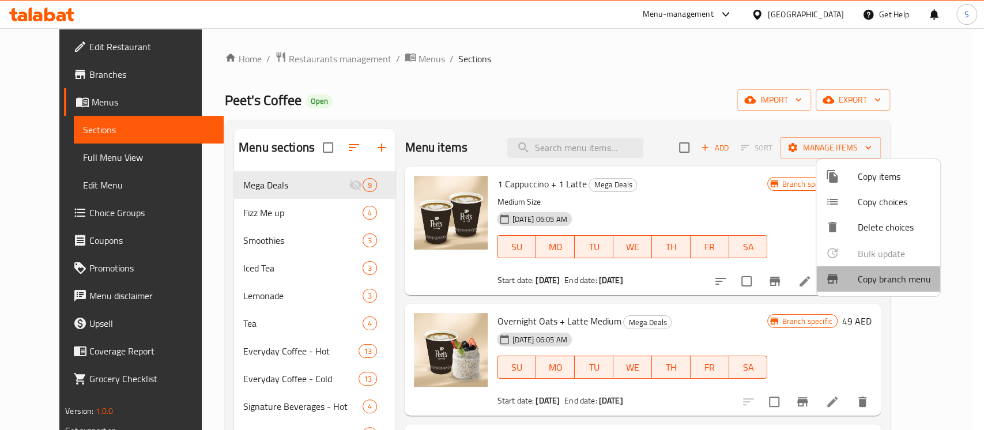
click at [906, 275] on span "Copy branch menu" at bounding box center [893, 279] width 73 height 14
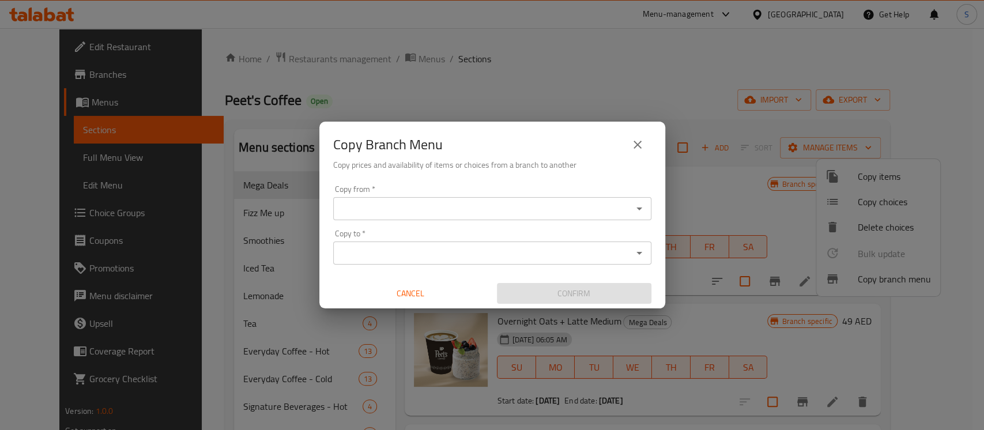
click at [547, 199] on div "Copy from *" at bounding box center [492, 208] width 318 height 23
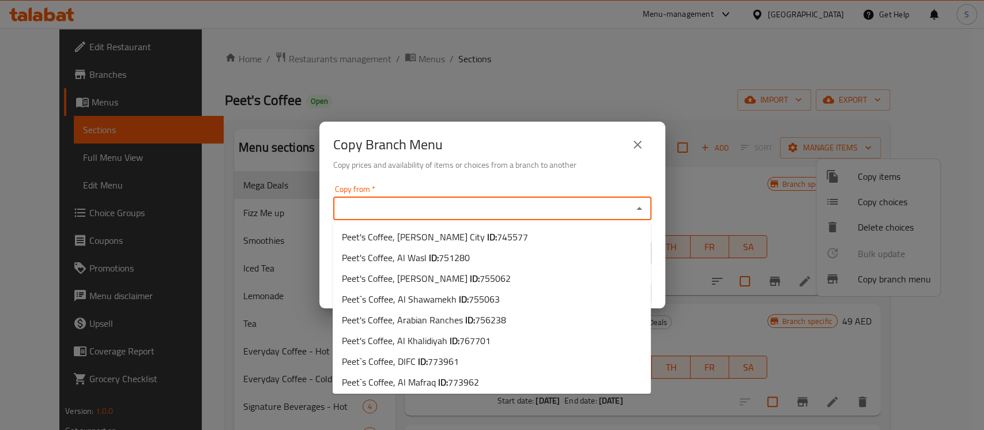
click at [489, 210] on input "Copy from   *" at bounding box center [483, 209] width 292 height 16
click at [473, 235] on span "Peet's Coffee, [PERSON_NAME] City ID: 745577" at bounding box center [435, 237] width 186 height 14
type input "Peet's Coffee, [PERSON_NAME] City"
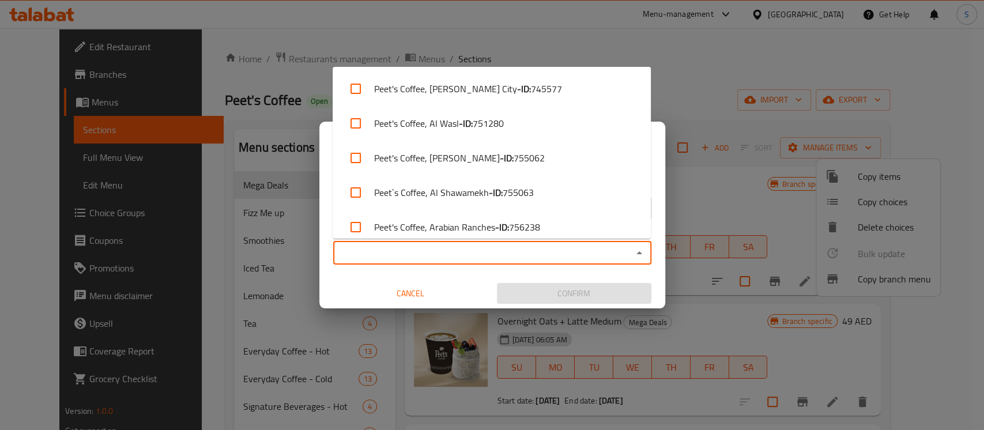
click at [594, 258] on input "Copy to   *" at bounding box center [483, 253] width 292 height 16
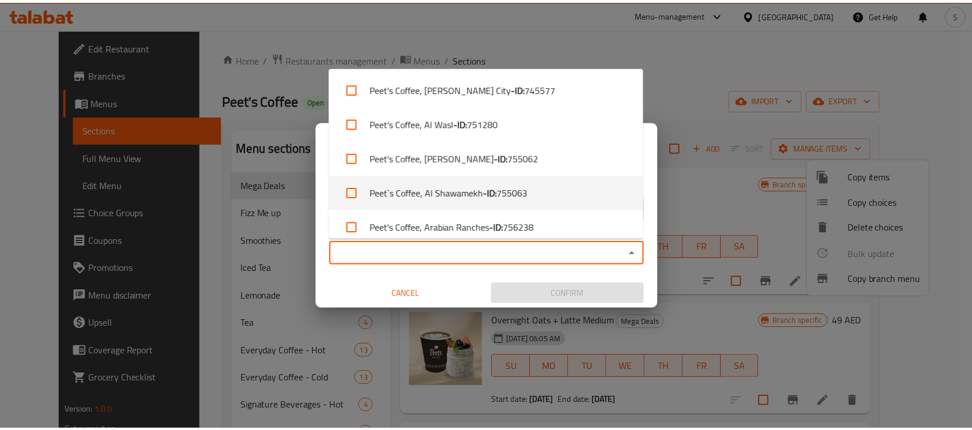
scroll to position [217, 0]
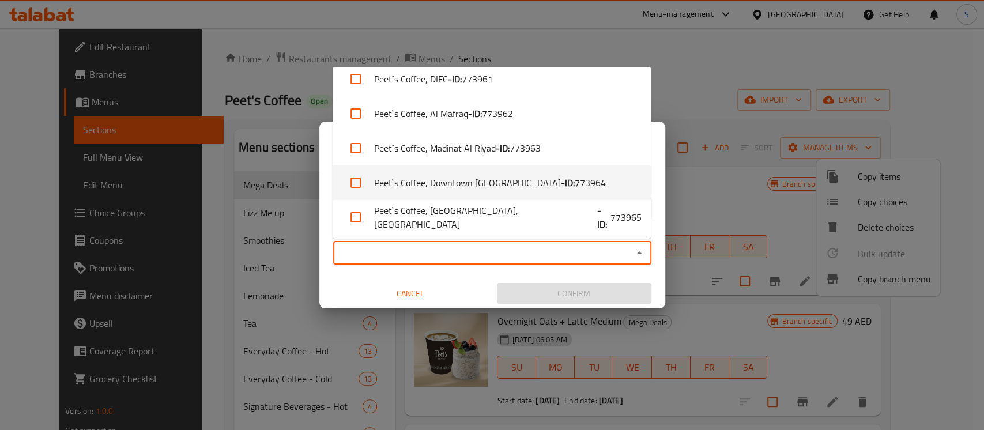
click at [493, 180] on li "Peet`s Coffee, Downtown [GEOGRAPHIC_DATA] - ID: 773964" at bounding box center [491, 182] width 318 height 35
checkbox input "true"
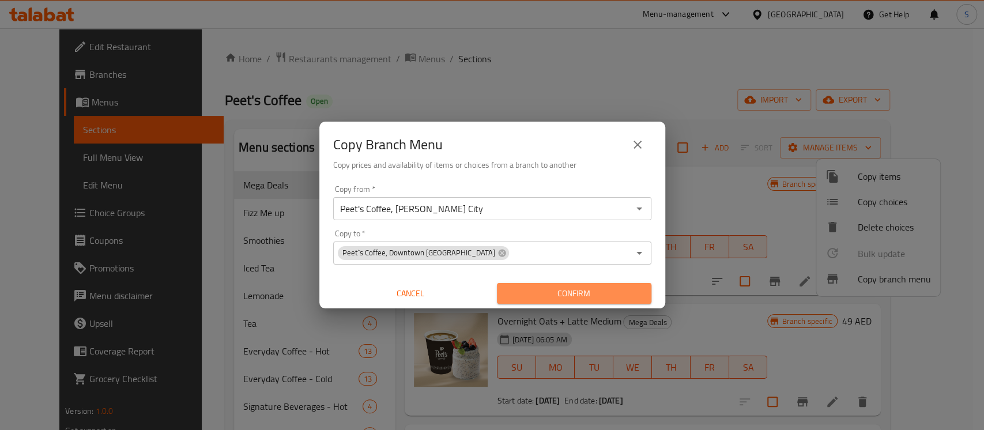
click at [609, 296] on span "Confirm" at bounding box center [574, 293] width 136 height 14
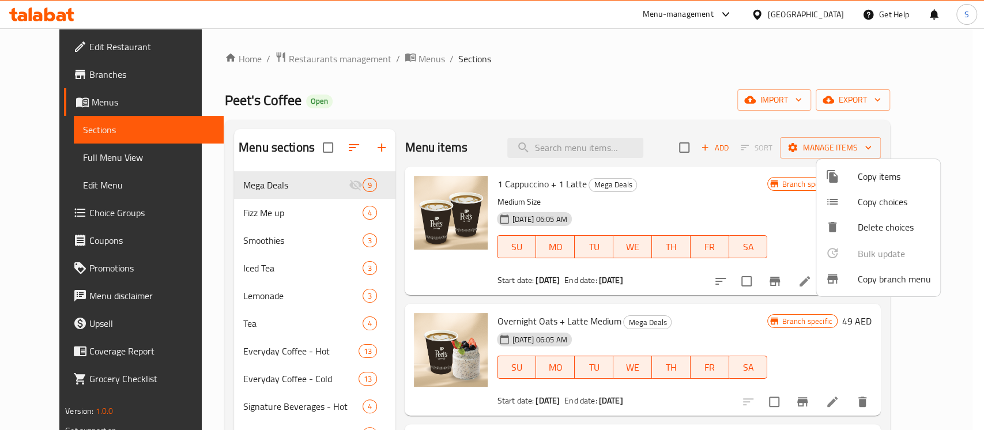
click at [46, 80] on div at bounding box center [492, 215] width 984 height 430
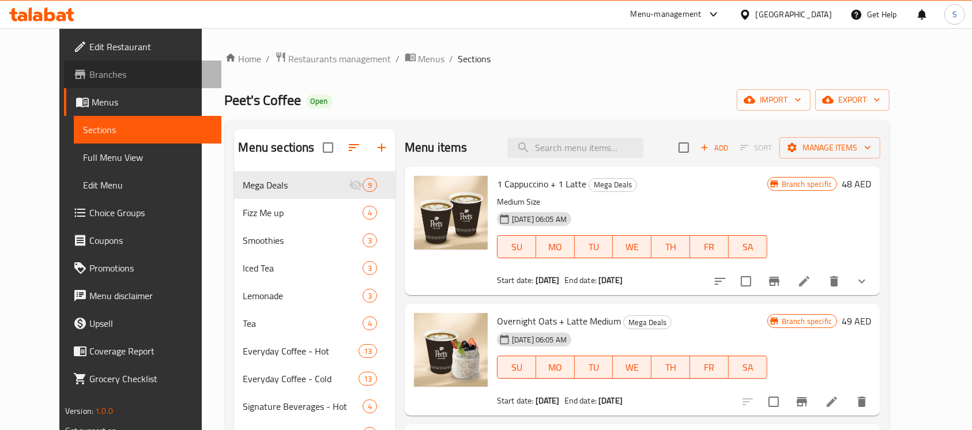
click at [89, 80] on span "Branches" at bounding box center [150, 74] width 123 height 14
